Goal: Information Seeking & Learning: Learn about a topic

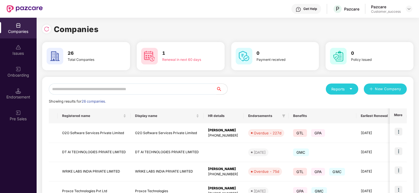
click at [98, 91] on input "text" at bounding box center [132, 89] width 167 height 11
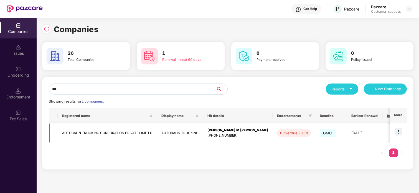
type input "***"
click at [398, 129] on img at bounding box center [398, 132] width 8 height 8
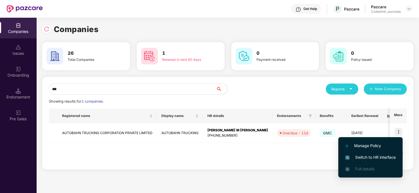
click at [362, 155] on span "Switch to HR interface" at bounding box center [370, 158] width 50 height 6
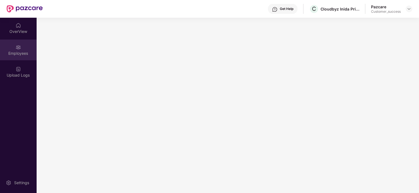
click at [11, 50] on div "Employees" at bounding box center [18, 50] width 37 height 21
click at [407, 7] on img at bounding box center [409, 9] width 4 height 4
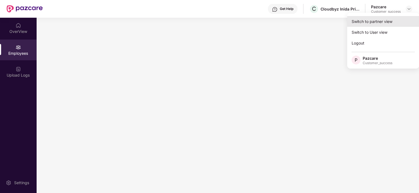
click at [385, 23] on div "Switch to partner view" at bounding box center [383, 21] width 72 height 11
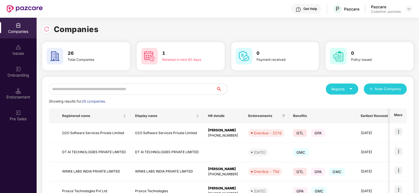
click at [155, 86] on input "text" at bounding box center [132, 89] width 167 height 11
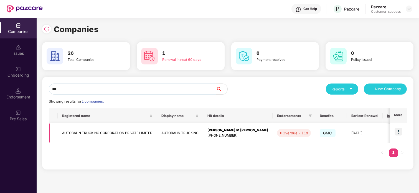
type input "***"
click at [398, 132] on img at bounding box center [398, 132] width 8 height 8
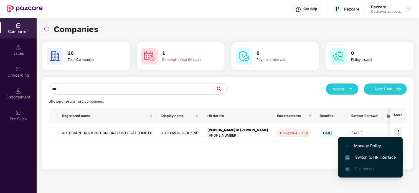
click at [378, 155] on span "Switch to HR interface" at bounding box center [370, 158] width 50 height 6
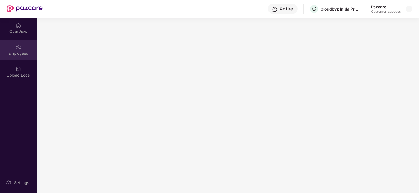
click at [22, 51] on div "Employees" at bounding box center [18, 54] width 37 height 6
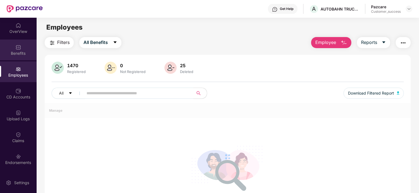
click at [18, 57] on div "Benefits" at bounding box center [18, 50] width 37 height 21
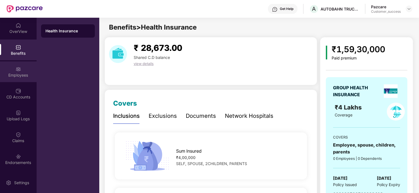
click at [16, 68] on img at bounding box center [19, 70] width 6 height 6
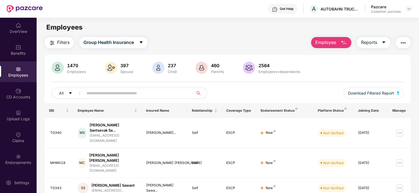
click at [117, 91] on input "text" at bounding box center [135, 93] width 99 height 8
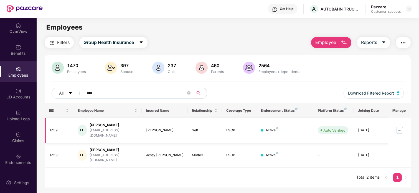
type input "****"
click at [400, 126] on img at bounding box center [399, 130] width 9 height 9
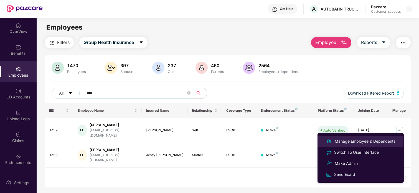
click at [347, 138] on div "Manage Employee & Dependents" at bounding box center [360, 141] width 72 height 7
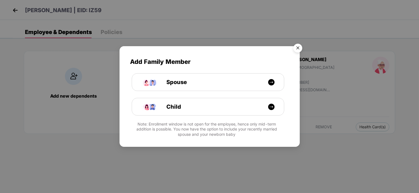
click at [298, 48] on img "Close" at bounding box center [298, 49] width 16 height 16
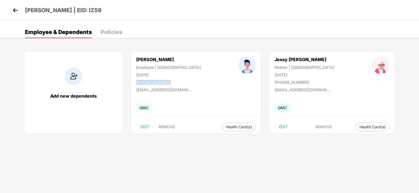
drag, startPoint x: 169, startPoint y: 83, endPoint x: 136, endPoint y: 82, distance: 32.7
click at [136, 82] on div "Lijo C L Employee | Male 24 May 1991 +919000000678" at bounding box center [168, 71] width 102 height 28
copy div "+919000000678"
drag, startPoint x: 182, startPoint y: 89, endPoint x: 131, endPoint y: 92, distance: 50.5
click at [131, 92] on div "Lijo C L Employee | Male 24 May 1991 +919000000678 lijoclouis@gmail.com GMC EDI…" at bounding box center [195, 92] width 131 height 83
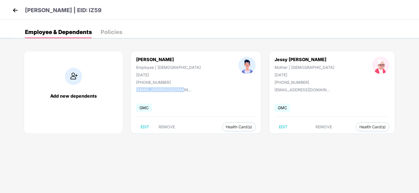
copy div "[EMAIL_ADDRESS][DOMAIN_NAME]"
drag, startPoint x: 166, startPoint y: 78, endPoint x: 130, endPoint y: 79, distance: 36.1
click at [130, 79] on div "Lijo C L Employee | Male 24 May 1991 +919000000678" at bounding box center [168, 71] width 102 height 28
copy div "+919000000678"
drag, startPoint x: 180, startPoint y: 88, endPoint x: 136, endPoint y: 92, distance: 43.9
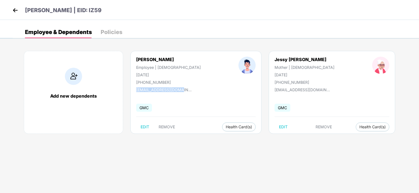
click at [136, 92] on div "[EMAIL_ADDRESS][DOMAIN_NAME]" at bounding box center [163, 90] width 55 height 5
copy div "[EMAIL_ADDRESS][DOMAIN_NAME]"
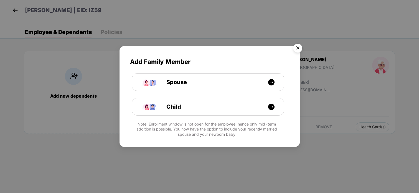
click at [296, 48] on img "Close" at bounding box center [298, 49] width 16 height 16
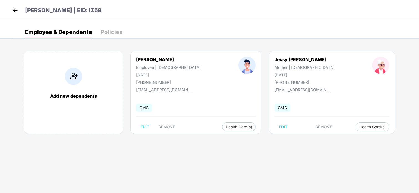
click at [17, 6] on img at bounding box center [15, 10] width 8 height 8
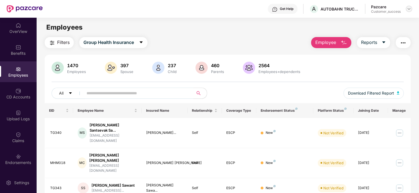
click at [409, 10] on img at bounding box center [409, 9] width 4 height 4
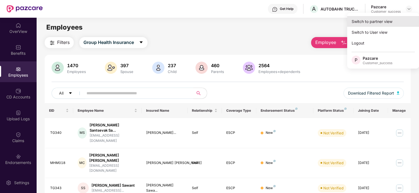
click at [386, 19] on div "Switch to partner view" at bounding box center [383, 21] width 72 height 11
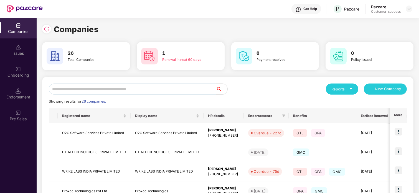
click at [152, 86] on input "text" at bounding box center [132, 89] width 167 height 11
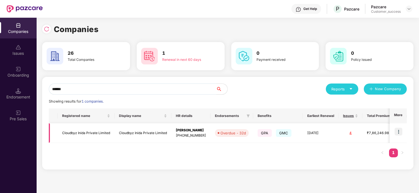
type input "******"
click at [399, 130] on img at bounding box center [398, 132] width 8 height 8
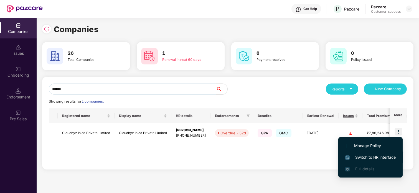
click at [361, 155] on span "Switch to HR interface" at bounding box center [370, 158] width 50 height 6
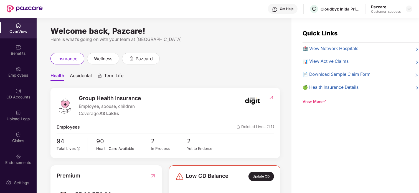
click at [16, 163] on div "Endorsements" at bounding box center [18, 163] width 37 height 6
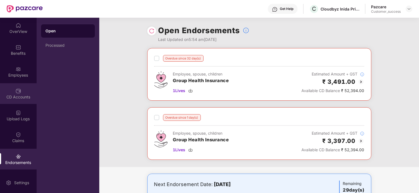
click at [19, 96] on div "CD Accounts" at bounding box center [18, 97] width 37 height 6
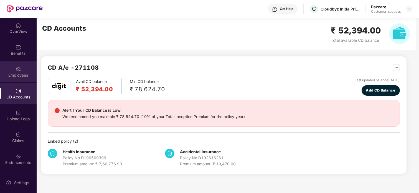
click at [18, 75] on div "Employees" at bounding box center [18, 76] width 37 height 6
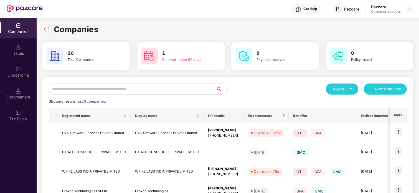
click at [89, 92] on input "text" at bounding box center [132, 89] width 167 height 11
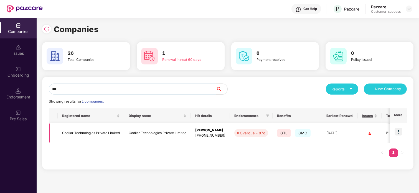
type input "***"
click at [112, 131] on td "Codilar Technologies Private Limited" at bounding box center [91, 134] width 67 height 20
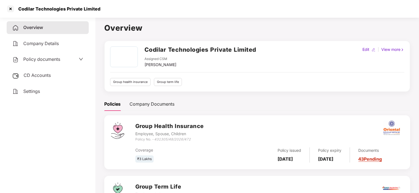
click at [33, 57] on span "Policy documents" at bounding box center [41, 60] width 37 height 6
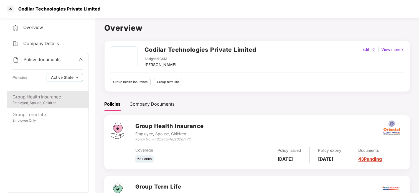
click at [30, 101] on div "Employee, Spouse, Children" at bounding box center [47, 103] width 70 height 5
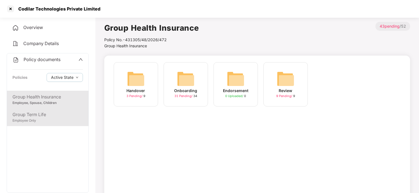
click at [39, 116] on div "Group Term Life" at bounding box center [47, 114] width 70 height 7
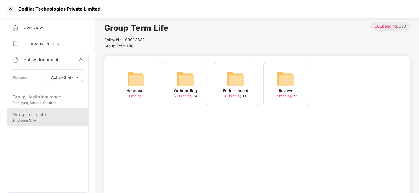
click at [180, 79] on img at bounding box center [186, 79] width 18 height 18
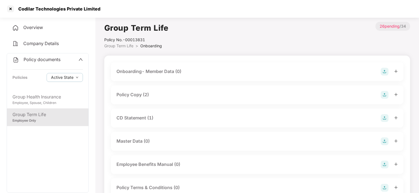
click at [139, 94] on div "Policy Copy (2)" at bounding box center [132, 94] width 32 height 7
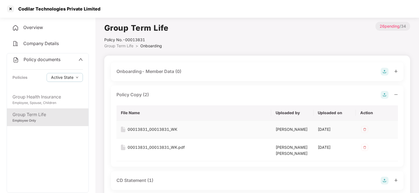
click at [132, 127] on div "00013831_00013831_WK" at bounding box center [152, 130] width 50 height 6
click at [8, 9] on div at bounding box center [10, 8] width 9 height 9
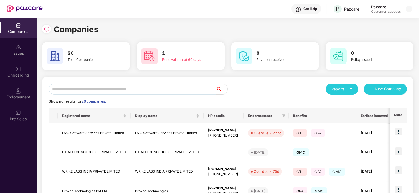
click at [114, 90] on input "text" at bounding box center [132, 89] width 167 height 11
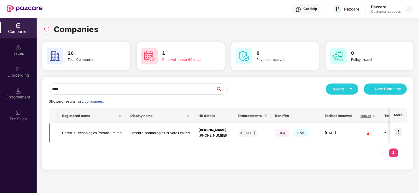
type input "****"
click at [401, 129] on img at bounding box center [398, 132] width 8 height 8
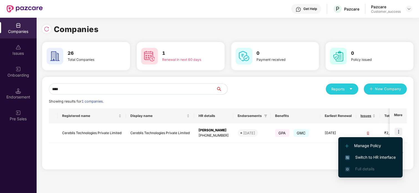
click at [363, 155] on span "Switch to HR interface" at bounding box center [370, 158] width 50 height 6
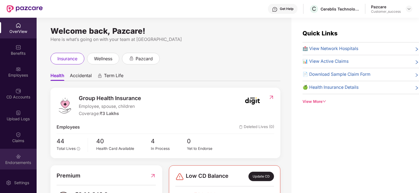
click at [14, 156] on div "Endorsements" at bounding box center [18, 159] width 37 height 21
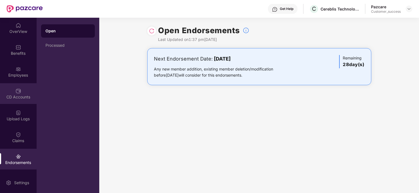
click at [18, 94] on div "CD Accounts" at bounding box center [18, 97] width 37 height 6
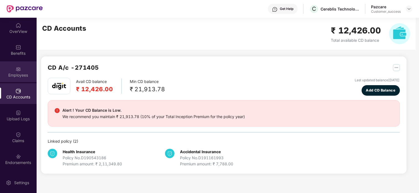
click at [16, 69] on img at bounding box center [19, 70] width 6 height 6
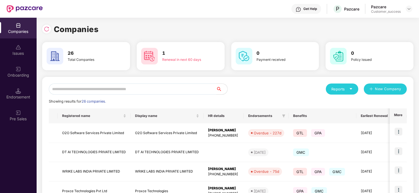
click at [99, 94] on input "text" at bounding box center [132, 89] width 167 height 11
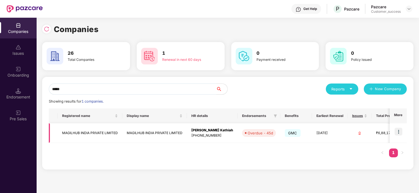
type input "*****"
click at [398, 130] on img at bounding box center [398, 132] width 8 height 8
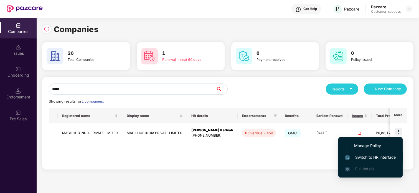
click at [360, 157] on span "Switch to HR interface" at bounding box center [370, 158] width 50 height 6
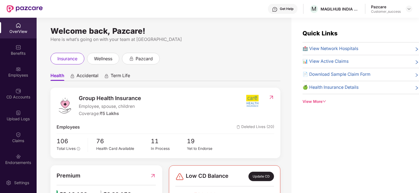
click at [13, 156] on div "Endorsements" at bounding box center [18, 159] width 37 height 21
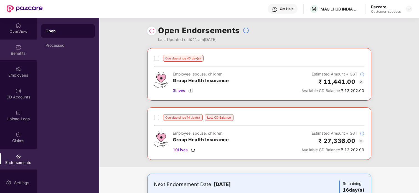
scroll to position [0, 0]
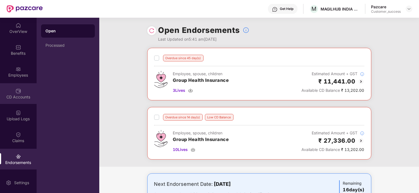
click at [16, 88] on img at bounding box center [19, 91] width 6 height 6
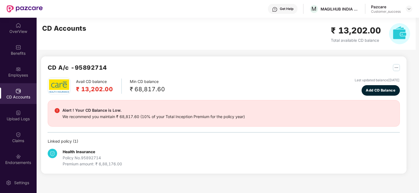
scroll to position [0, 0]
click at [16, 157] on img at bounding box center [19, 157] width 6 height 6
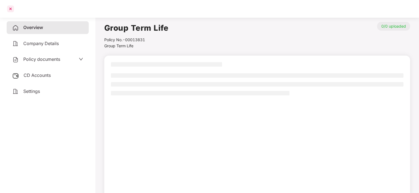
click at [11, 11] on div at bounding box center [10, 8] width 9 height 9
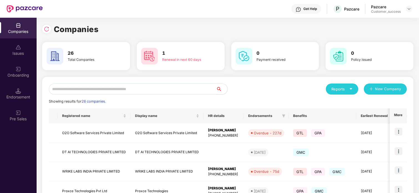
click at [102, 91] on input "text" at bounding box center [132, 89] width 167 height 11
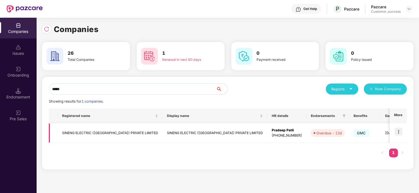
type input "*****"
click at [402, 136] on td at bounding box center [397, 134] width 17 height 20
click at [395, 128] on img at bounding box center [398, 132] width 8 height 8
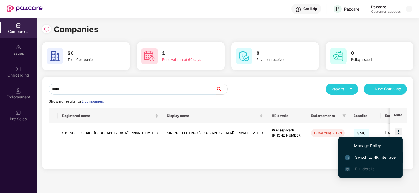
click at [366, 153] on li "Switch to HR interface" at bounding box center [370, 158] width 64 height 12
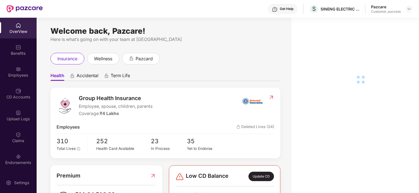
click at [25, 62] on div "Employees" at bounding box center [18, 72] width 37 height 21
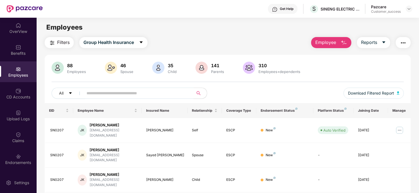
click at [128, 92] on input "text" at bounding box center [135, 93] width 99 height 8
type input "*"
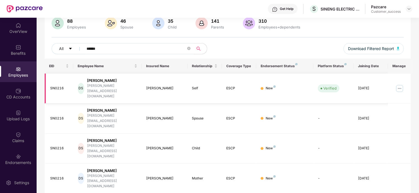
scroll to position [46, 0]
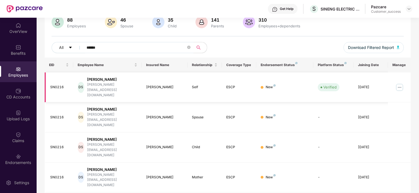
type input "******"
click at [393, 84] on td at bounding box center [399, 88] width 23 height 30
click at [395, 83] on img at bounding box center [399, 87] width 9 height 9
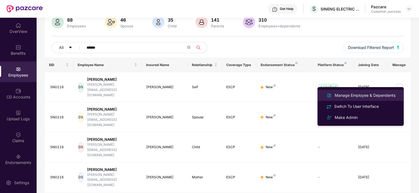
click at [370, 94] on div "Manage Employee & Dependents" at bounding box center [364, 96] width 63 height 6
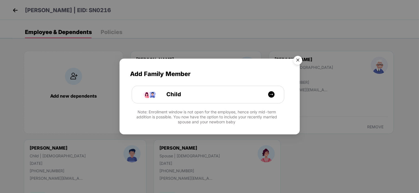
click at [295, 58] on img "Close" at bounding box center [298, 61] width 16 height 16
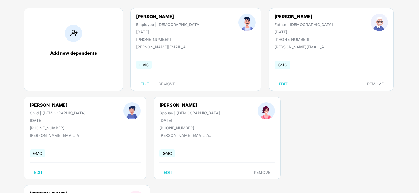
scroll to position [0, 0]
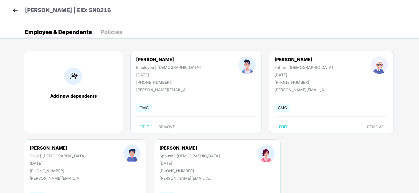
click at [14, 10] on img at bounding box center [15, 10] width 8 height 8
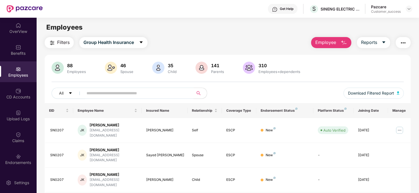
click at [98, 94] on input "text" at bounding box center [135, 93] width 99 height 8
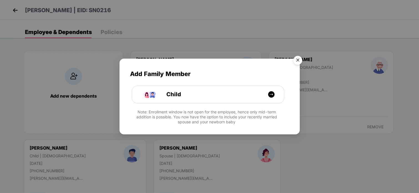
click at [295, 63] on img "Close" at bounding box center [298, 61] width 16 height 16
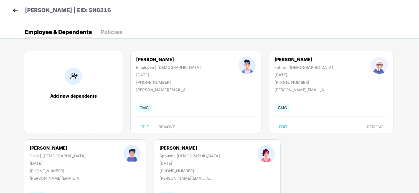
click at [13, 11] on img at bounding box center [15, 10] width 8 height 8
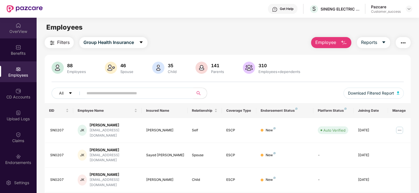
click at [20, 26] on div "OverView" at bounding box center [18, 28] width 37 height 21
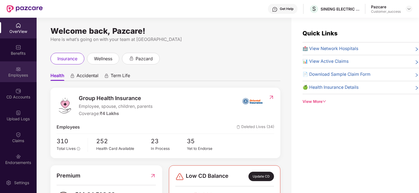
click at [15, 75] on div "Employees" at bounding box center [18, 76] width 37 height 6
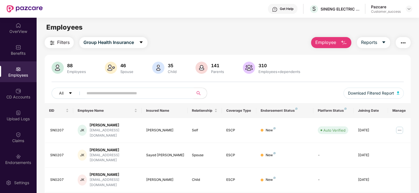
click at [164, 91] on input "text" at bounding box center [135, 93] width 99 height 8
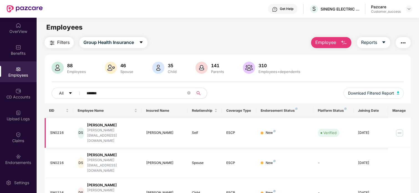
type input "*******"
click at [400, 129] on img at bounding box center [399, 133] width 9 height 9
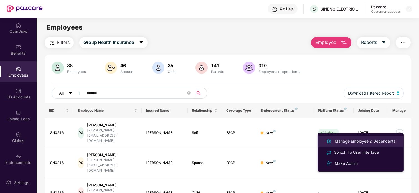
click at [377, 141] on div "Manage Employee & Dependents" at bounding box center [364, 142] width 63 height 6
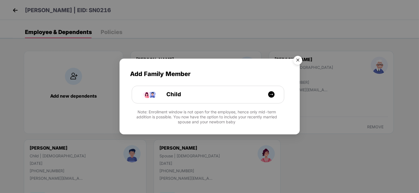
click at [300, 60] on img "Close" at bounding box center [298, 61] width 16 height 16
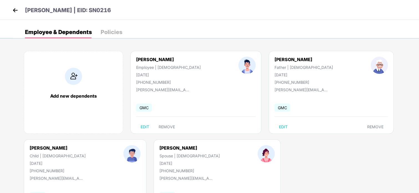
drag, startPoint x: 86, startPoint y: 13, endPoint x: 119, endPoint y: 9, distance: 33.8
click at [119, 9] on div "[PERSON_NAME] | EID: SN0216" at bounding box center [209, 10] width 419 height 20
copy p "SN0216"
click at [14, 8] on img at bounding box center [15, 10] width 8 height 8
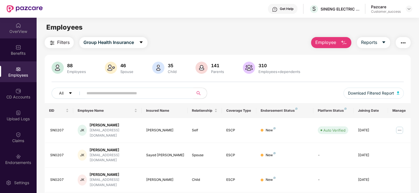
click at [24, 28] on div "OverView" at bounding box center [18, 28] width 37 height 21
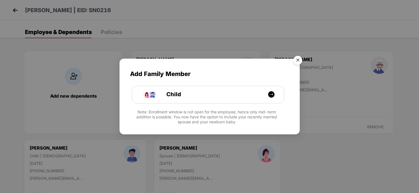
click at [293, 57] on img "Close" at bounding box center [298, 61] width 16 height 16
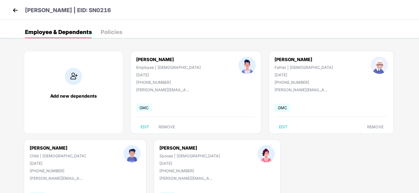
click at [12, 12] on img at bounding box center [15, 10] width 8 height 8
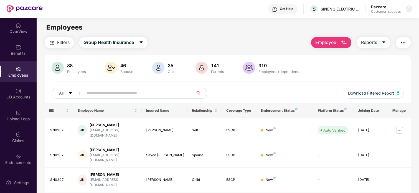
click at [408, 10] on img at bounding box center [409, 9] width 4 height 4
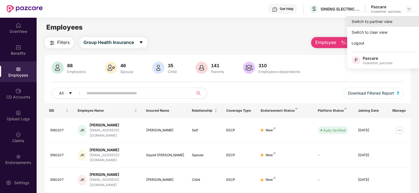
click at [396, 17] on div "Switch to partner view" at bounding box center [383, 21] width 72 height 11
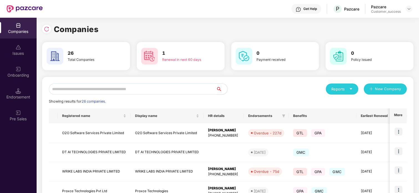
click at [72, 88] on input "text" at bounding box center [132, 89] width 167 height 11
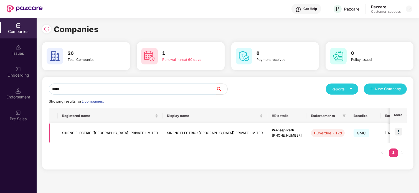
type input "*****"
click at [65, 127] on td "SINENG ELECTRIC ([GEOGRAPHIC_DATA]) PRIVATE LIMITED" at bounding box center [110, 134] width 105 height 20
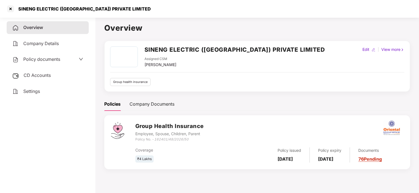
click at [50, 62] on div "Policy documents" at bounding box center [36, 59] width 48 height 7
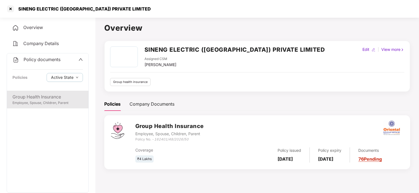
click at [53, 99] on div "Group Health Insurance" at bounding box center [47, 97] width 70 height 7
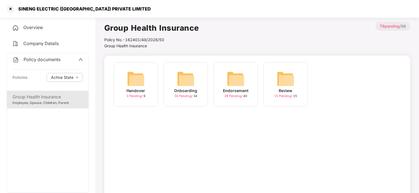
click at [178, 71] on img at bounding box center [186, 79] width 18 height 18
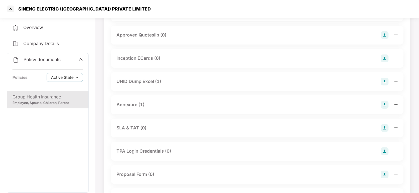
scroll to position [221, 0]
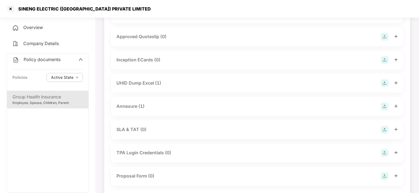
click at [139, 83] on div "UHID Dump Excel (1)" at bounding box center [138, 83] width 45 height 7
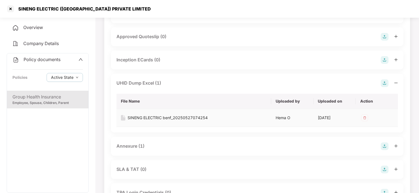
click at [132, 117] on div "SINENG ELECTRIC benf_20250527074254" at bounding box center [167, 118] width 80 height 6
click at [10, 8] on div at bounding box center [10, 8] width 9 height 9
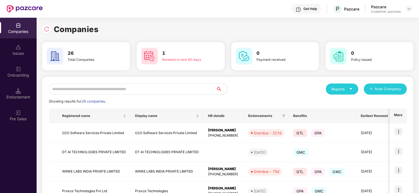
scroll to position [0, 0]
click at [146, 84] on input "text" at bounding box center [132, 89] width 167 height 11
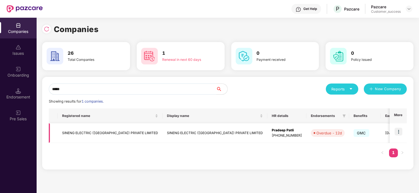
type input "*****"
click at [394, 129] on img at bounding box center [398, 132] width 8 height 8
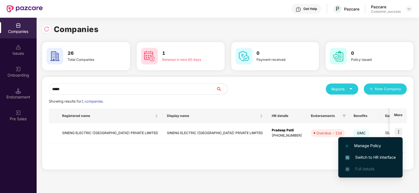
click at [356, 155] on span "Switch to HR interface" at bounding box center [370, 158] width 50 height 6
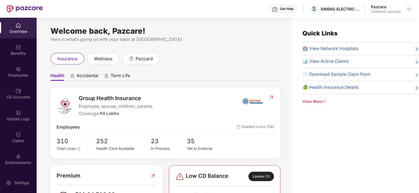
click at [20, 149] on div "Endorsements" at bounding box center [18, 159] width 37 height 21
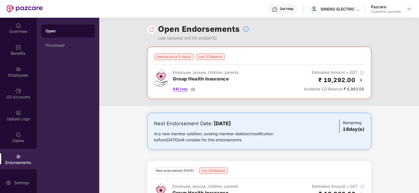
scroll to position [2, 0]
click at [73, 40] on div "Processed" at bounding box center [68, 45] width 54 height 13
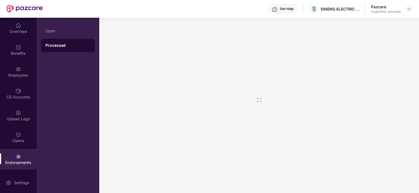
scroll to position [0, 0]
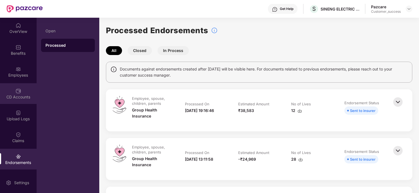
click at [14, 83] on div "CD Accounts" at bounding box center [18, 93] width 37 height 21
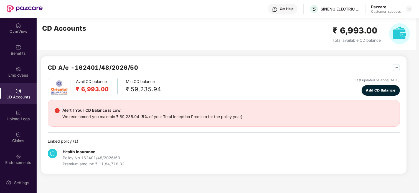
click at [143, 84] on div "Min CD balance ₹ 59,235.94" at bounding box center [143, 86] width 35 height 15
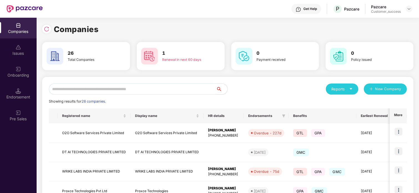
click at [72, 90] on input "text" at bounding box center [132, 89] width 167 height 11
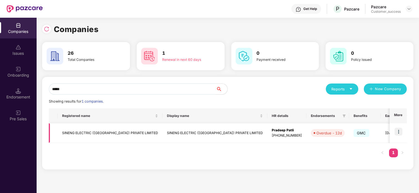
type input "*****"
click at [396, 130] on img at bounding box center [398, 132] width 8 height 8
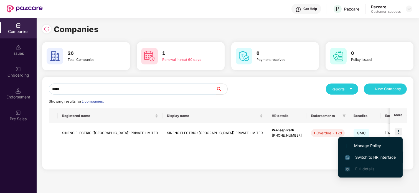
click at [354, 155] on span "Switch to HR interface" at bounding box center [370, 158] width 50 height 6
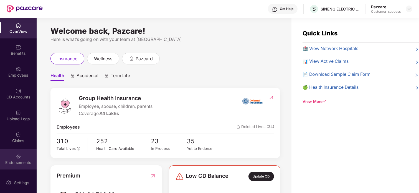
click at [19, 159] on img at bounding box center [19, 157] width 6 height 6
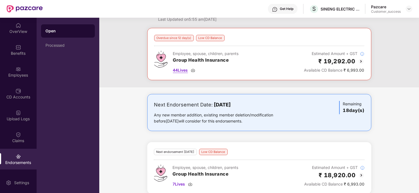
scroll to position [28, 0]
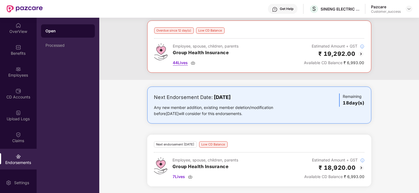
click at [180, 60] on span "44 Lives" at bounding box center [180, 63] width 15 height 6
click at [359, 51] on img at bounding box center [360, 54] width 7 height 7
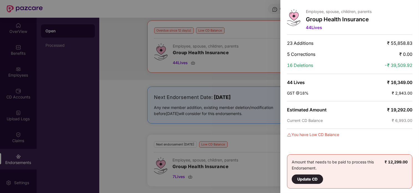
scroll to position [0, 0]
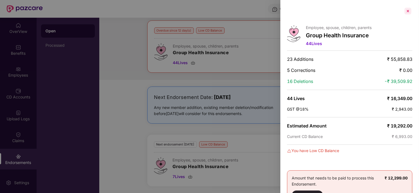
click at [405, 10] on div at bounding box center [407, 11] width 9 height 9
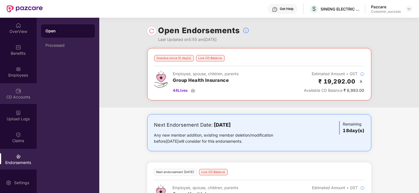
click at [21, 90] on div "CD Accounts" at bounding box center [18, 93] width 37 height 21
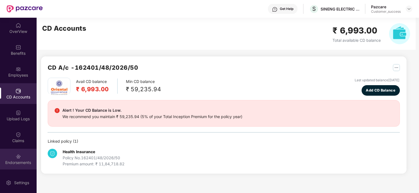
click at [22, 160] on div "Endorsements" at bounding box center [18, 163] width 37 height 6
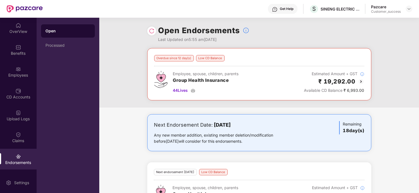
click at [360, 81] on img at bounding box center [360, 81] width 7 height 7
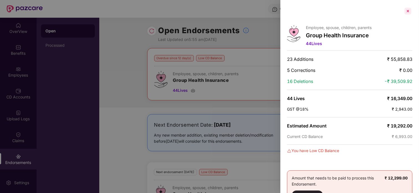
click at [405, 13] on div at bounding box center [407, 11] width 9 height 9
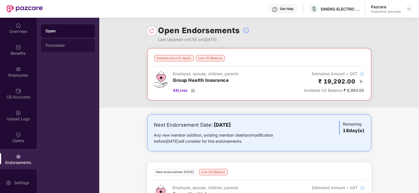
click at [77, 47] on div "Processed" at bounding box center [67, 45] width 45 height 4
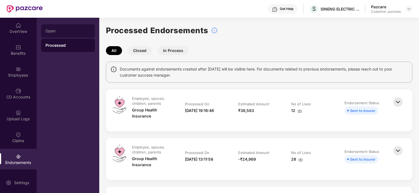
click at [64, 27] on div "Open" at bounding box center [68, 30] width 54 height 13
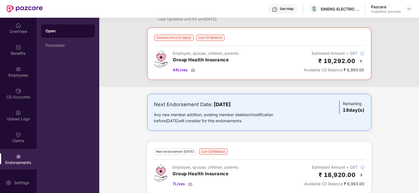
scroll to position [23, 0]
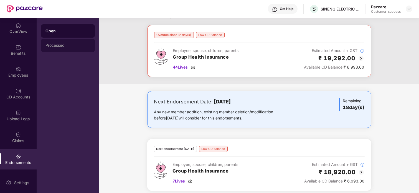
click at [67, 50] on div "Processed" at bounding box center [68, 45] width 54 height 13
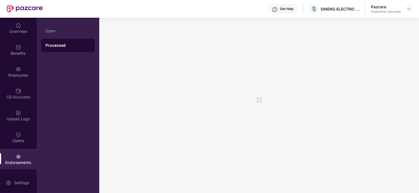
scroll to position [0, 0]
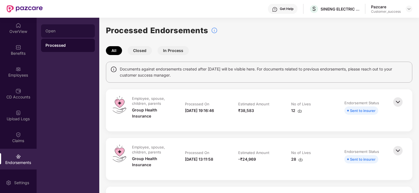
click at [81, 35] on div "Open" at bounding box center [68, 30] width 54 height 13
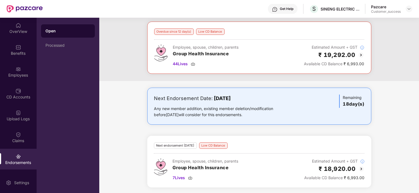
scroll to position [28, 0]
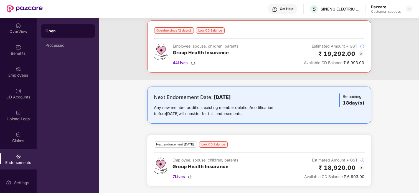
click at [206, 54] on h3 "Group Health Insurance" at bounding box center [206, 52] width 66 height 7
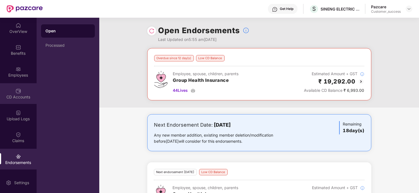
click at [17, 92] on img at bounding box center [19, 91] width 6 height 6
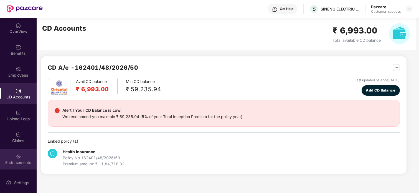
click at [21, 155] on div "Endorsements" at bounding box center [18, 159] width 37 height 21
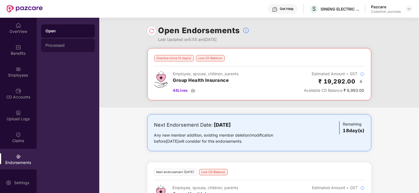
click at [68, 48] on div "Processed" at bounding box center [68, 45] width 54 height 13
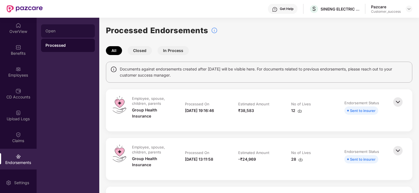
click at [81, 26] on div "Open" at bounding box center [68, 30] width 54 height 13
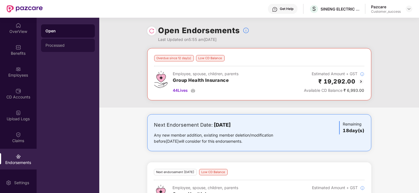
click at [73, 47] on div "Processed" at bounding box center [67, 45] width 45 height 4
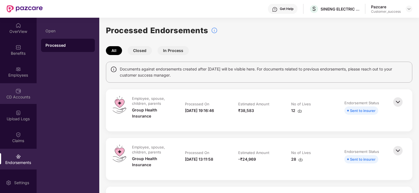
click at [16, 93] on img at bounding box center [19, 91] width 6 height 6
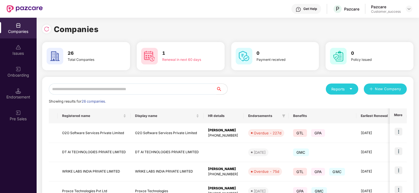
click at [75, 86] on input "text" at bounding box center [132, 89] width 167 height 11
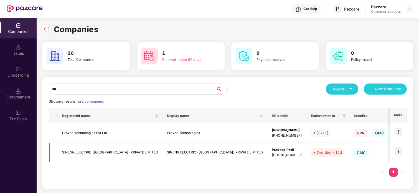
type input "***"
click at [104, 151] on td "SINENG ELECTRIC ([GEOGRAPHIC_DATA]) PRIVATE LIMITED" at bounding box center [110, 153] width 105 height 20
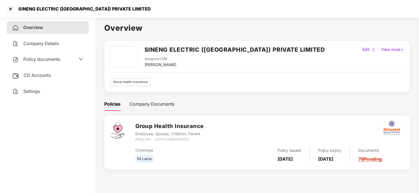
click at [47, 59] on span "Policy documents" at bounding box center [41, 60] width 37 height 6
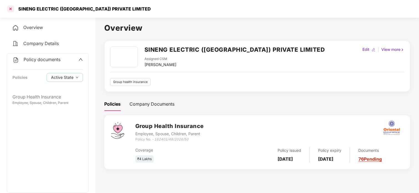
click at [11, 9] on div at bounding box center [10, 8] width 9 height 9
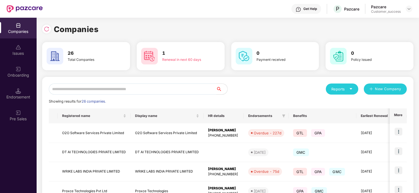
click at [94, 84] on input "text" at bounding box center [132, 89] width 167 height 11
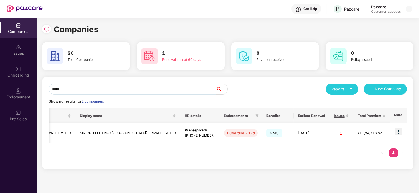
scroll to position [0, 0]
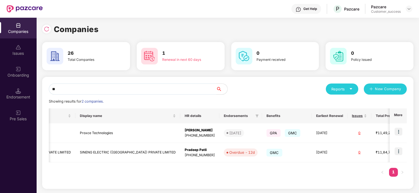
type input "*"
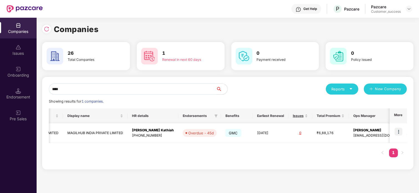
scroll to position [0, 0]
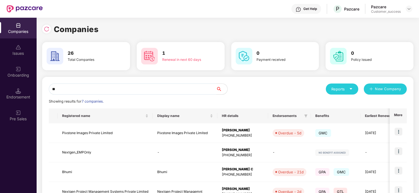
type input "*"
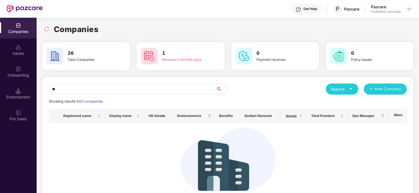
type input "*"
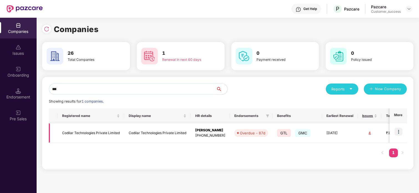
type input "***"
click at [396, 132] on img at bounding box center [398, 132] width 8 height 8
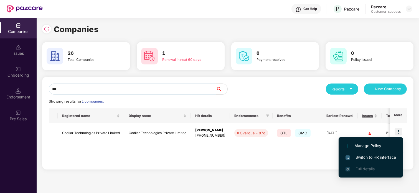
click at [351, 156] on span "Switch to HR interface" at bounding box center [370, 158] width 50 height 6
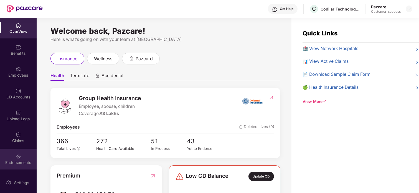
click at [21, 149] on div "Endorsements" at bounding box center [18, 159] width 37 height 21
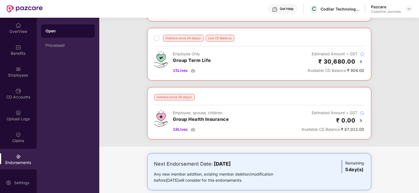
scroll to position [137, 0]
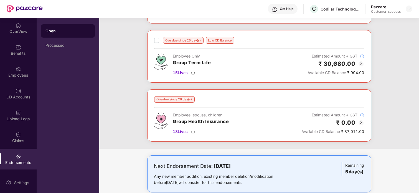
click at [359, 124] on img at bounding box center [360, 123] width 7 height 7
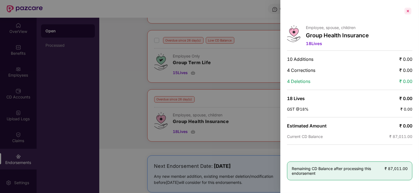
click at [409, 14] on div at bounding box center [407, 11] width 9 height 9
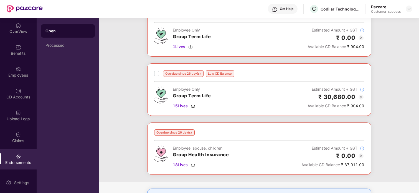
scroll to position [105, 0]
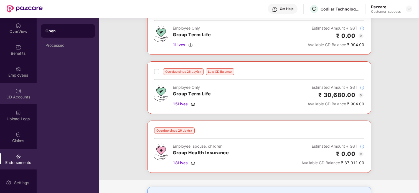
click at [17, 97] on div "CD Accounts" at bounding box center [18, 97] width 37 height 6
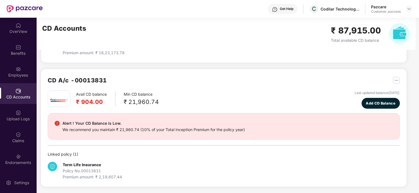
scroll to position [112, 0]
click at [17, 150] on div "Endorsements" at bounding box center [18, 159] width 37 height 21
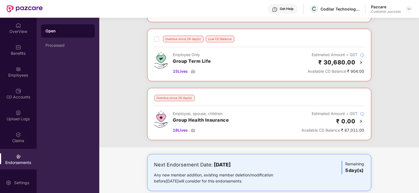
scroll to position [168, 0]
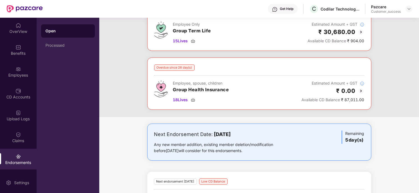
click at [360, 92] on img at bounding box center [360, 91] width 7 height 7
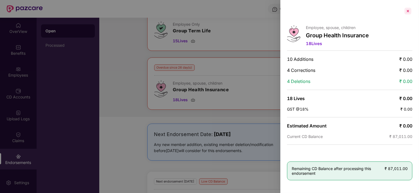
click at [405, 9] on div at bounding box center [407, 11] width 9 height 9
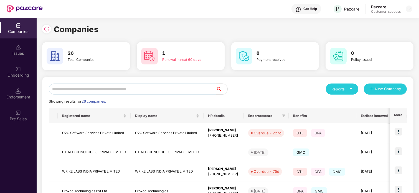
scroll to position [0, 0]
click at [94, 92] on input "*" at bounding box center [132, 89] width 167 height 11
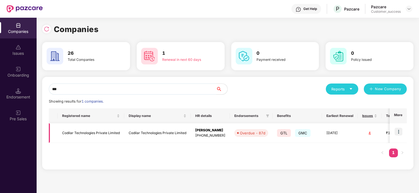
type input "***"
click at [65, 138] on td "Codilar Technologies Private Limited" at bounding box center [91, 134] width 67 height 20
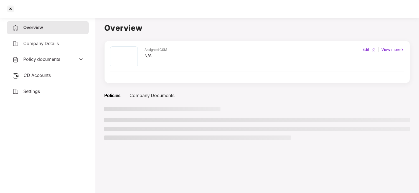
scroll to position [0, 0]
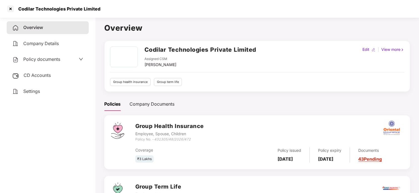
click at [37, 60] on span "Policy documents" at bounding box center [41, 60] width 37 height 6
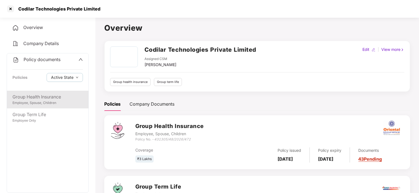
click at [38, 97] on div "Group Health Insurance" at bounding box center [47, 97] width 70 height 7
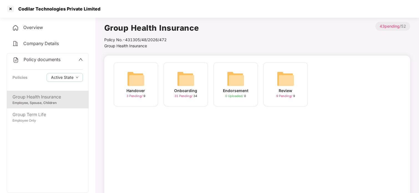
click at [180, 86] on img at bounding box center [186, 79] width 18 height 18
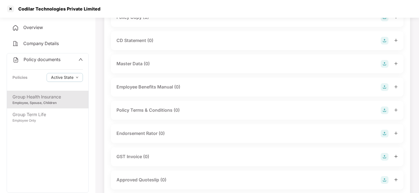
scroll to position [40, 0]
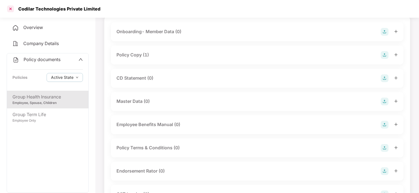
click at [14, 11] on div at bounding box center [10, 8] width 9 height 9
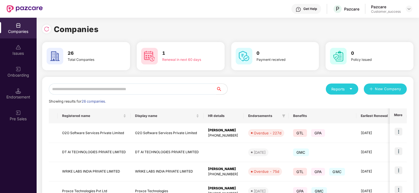
scroll to position [0, 0]
click at [104, 88] on input "text" at bounding box center [132, 89] width 167 height 11
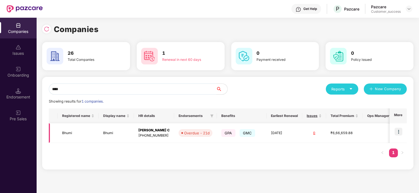
type input "****"
click at [99, 134] on td "Bhumi" at bounding box center [116, 134] width 35 height 20
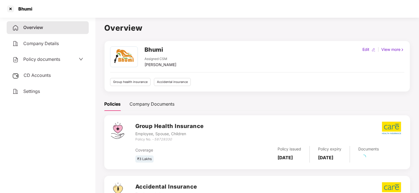
click at [37, 57] on span "Policy documents" at bounding box center [41, 60] width 37 height 6
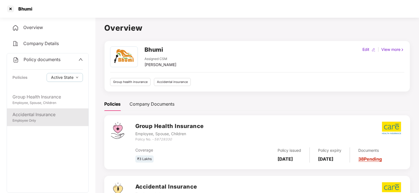
click at [46, 118] on div "Employee Only" at bounding box center [47, 120] width 70 height 5
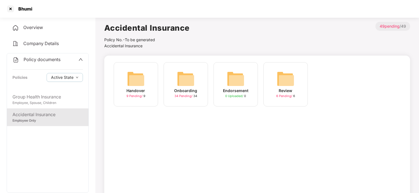
click at [173, 80] on div "Onboarding 34 Pending / 34" at bounding box center [185, 84] width 44 height 44
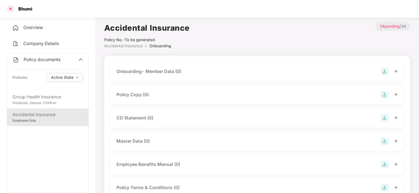
click at [8, 9] on div at bounding box center [10, 8] width 9 height 9
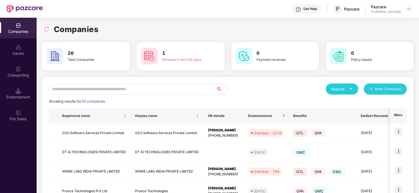
click at [98, 91] on input "text" at bounding box center [132, 89] width 167 height 11
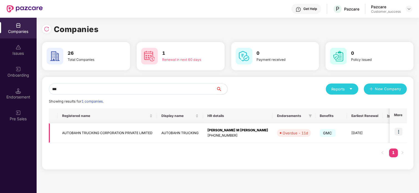
type input "***"
click at [397, 134] on img at bounding box center [398, 132] width 8 height 8
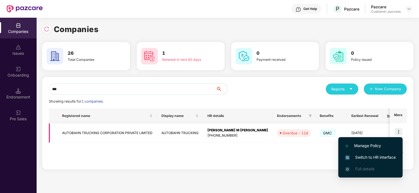
click at [398, 129] on img at bounding box center [398, 132] width 8 height 8
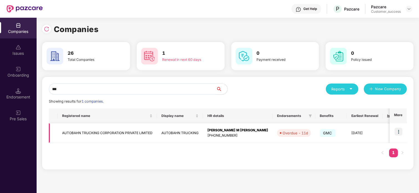
click at [400, 131] on img at bounding box center [398, 132] width 8 height 8
click at [398, 132] on img at bounding box center [398, 132] width 8 height 8
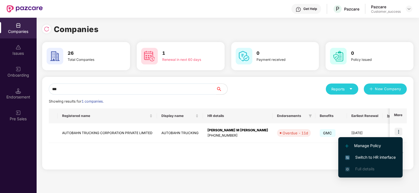
click at [372, 158] on span "Switch to HR interface" at bounding box center [370, 158] width 50 height 6
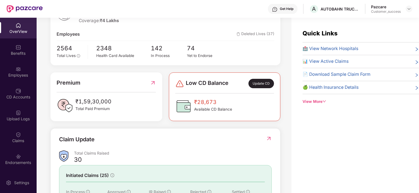
scroll to position [102, 0]
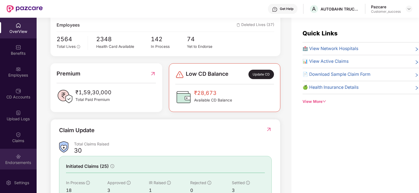
click at [7, 155] on div "Endorsements" at bounding box center [18, 159] width 37 height 21
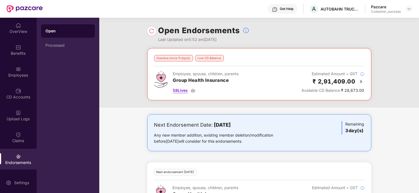
click at [183, 92] on span "58 Lives" at bounding box center [180, 91] width 15 height 6
click at [398, 73] on div "Overdue since 11 day(s) Low CD Balance Employee, spouse, children, parents Grou…" at bounding box center [259, 78] width 320 height 60
click at [359, 81] on img at bounding box center [360, 81] width 7 height 7
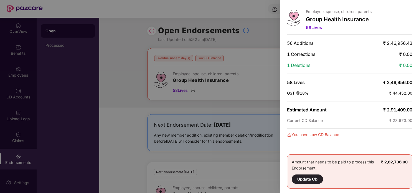
scroll to position [0, 0]
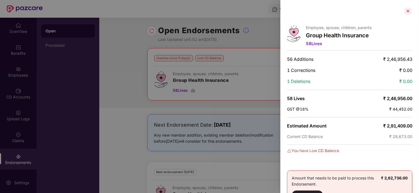
click at [406, 11] on div at bounding box center [407, 11] width 9 height 9
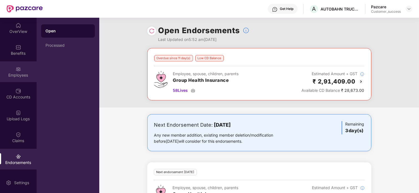
click at [12, 81] on div "Employees" at bounding box center [18, 72] width 37 height 21
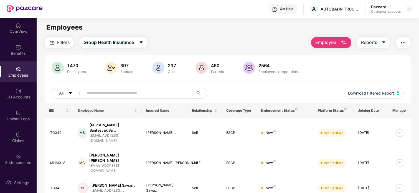
click at [121, 90] on input "text" at bounding box center [135, 93] width 99 height 8
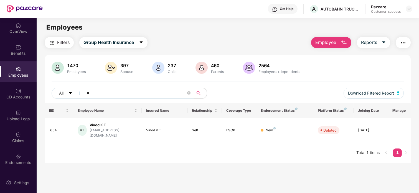
type input "*"
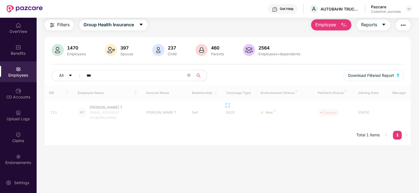
scroll to position [18, 0]
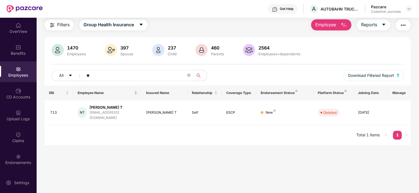
type input "*"
type input "***"
click at [409, 9] on img at bounding box center [409, 9] width 4 height 4
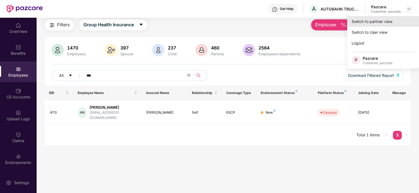
click at [387, 24] on div "Switch to partner view" at bounding box center [383, 21] width 72 height 11
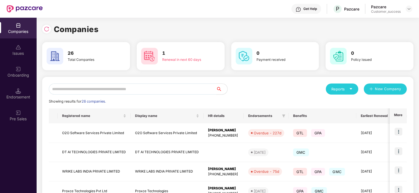
click at [103, 91] on input "text" at bounding box center [132, 89] width 167 height 11
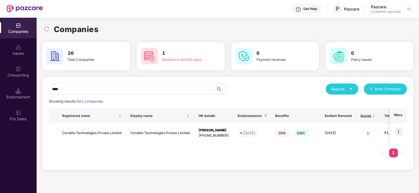
type input "****"
